Goal: Information Seeking & Learning: Learn about a topic

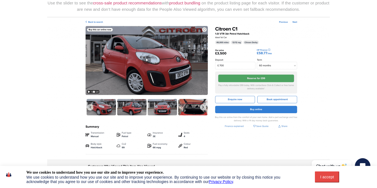
drag, startPoint x: 238, startPoint y: 87, endPoint x: 175, endPoint y: 60, distance: 68.6
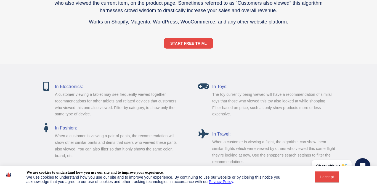
scroll to position [101, 0]
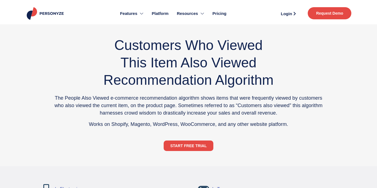
scroll to position [76, 0]
